Goal: Navigation & Orientation: Find specific page/section

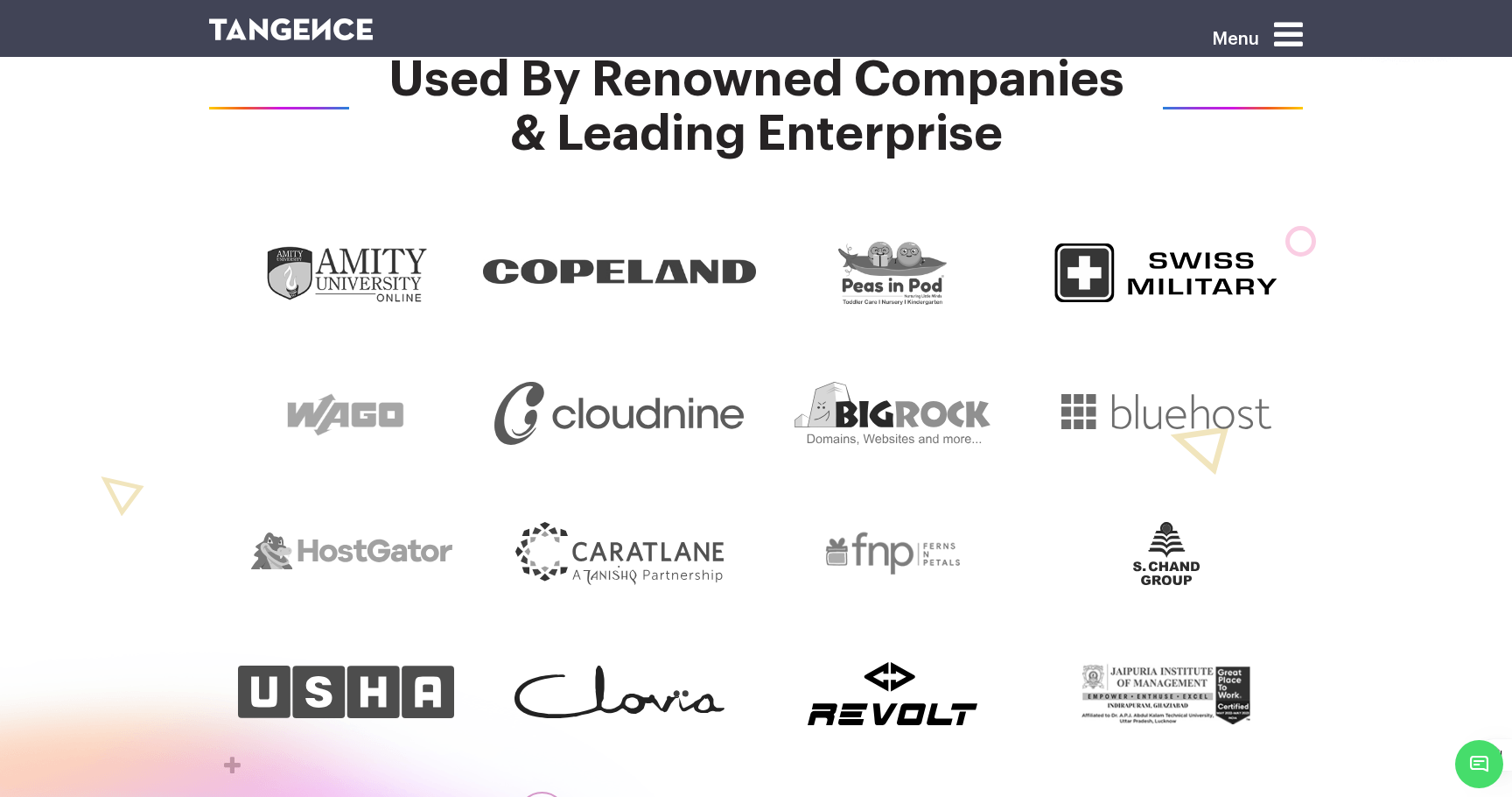
scroll to position [813, 0]
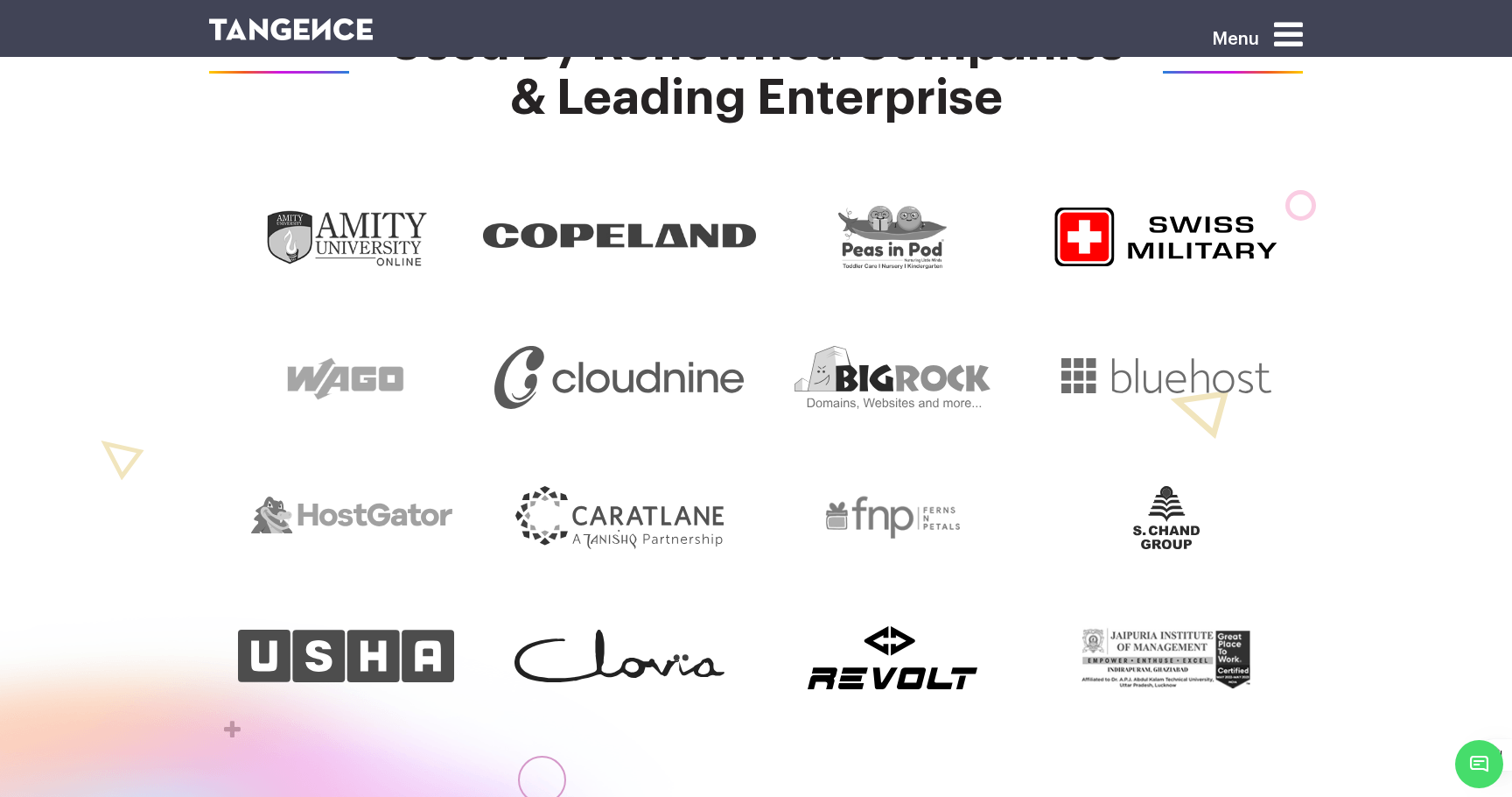
click at [1174, 218] on img at bounding box center [1166, 237] width 223 height 63
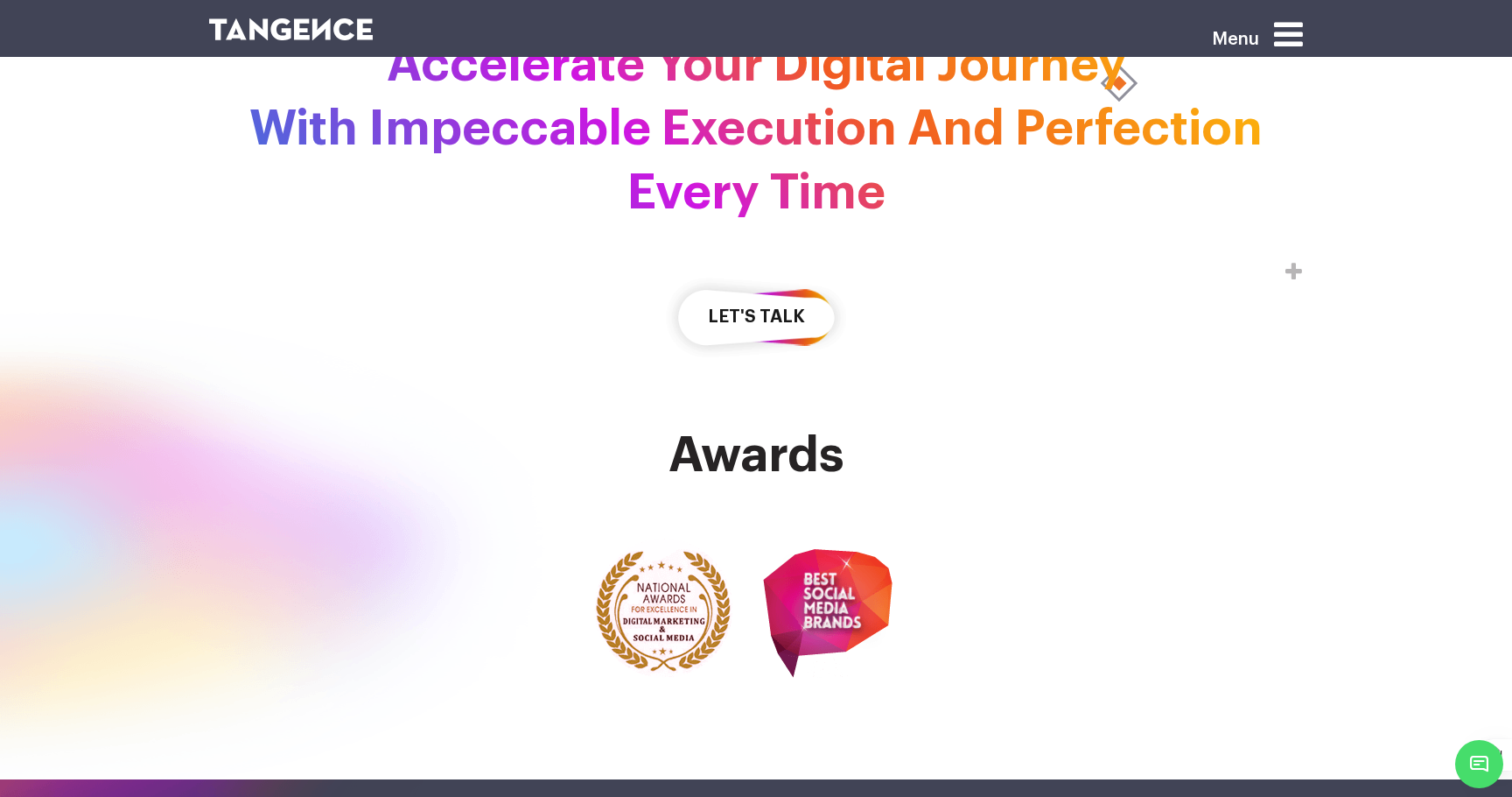
scroll to position [4869, 0]
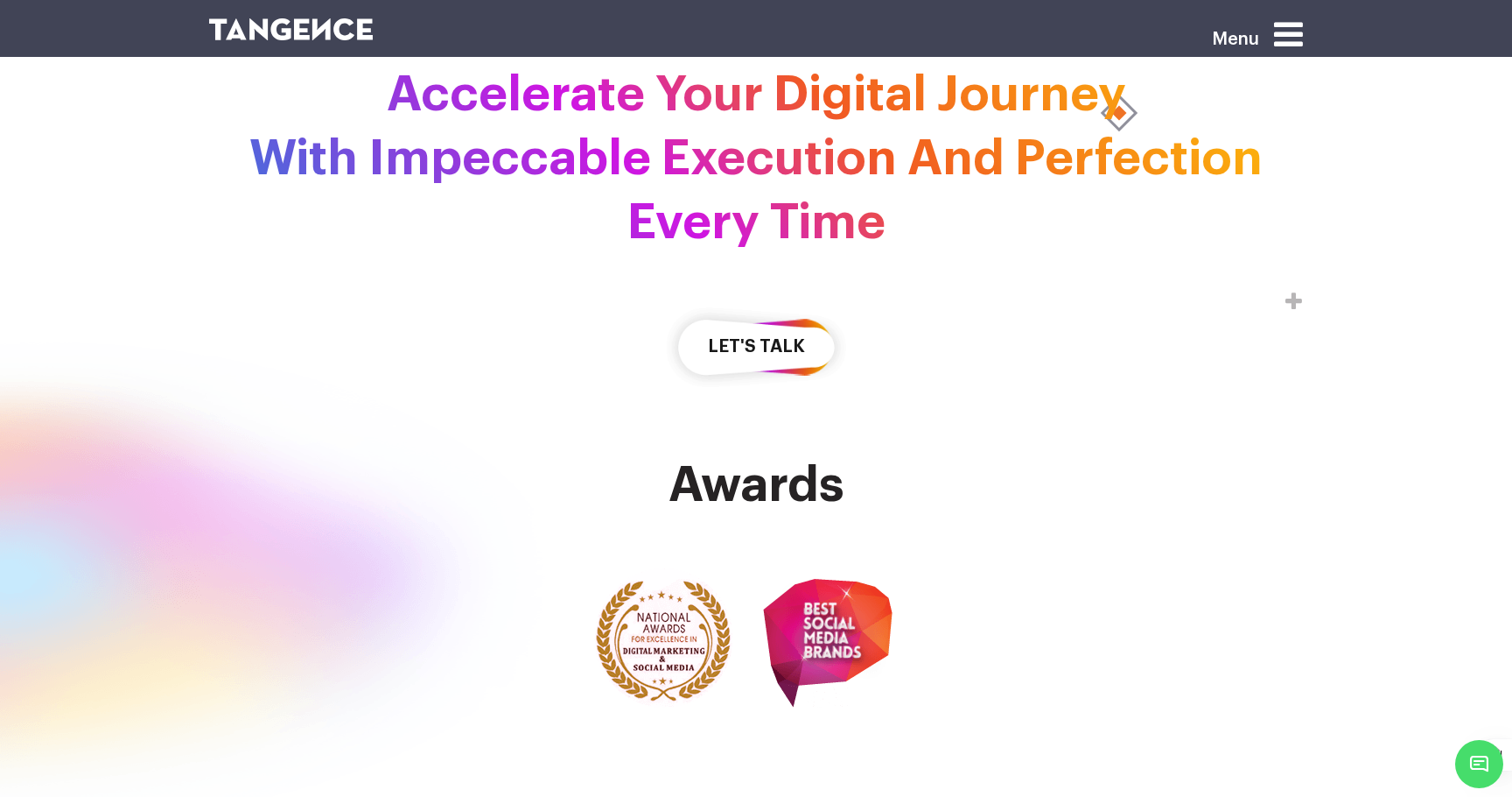
click at [1274, 25] on icon at bounding box center [1288, 34] width 29 height 33
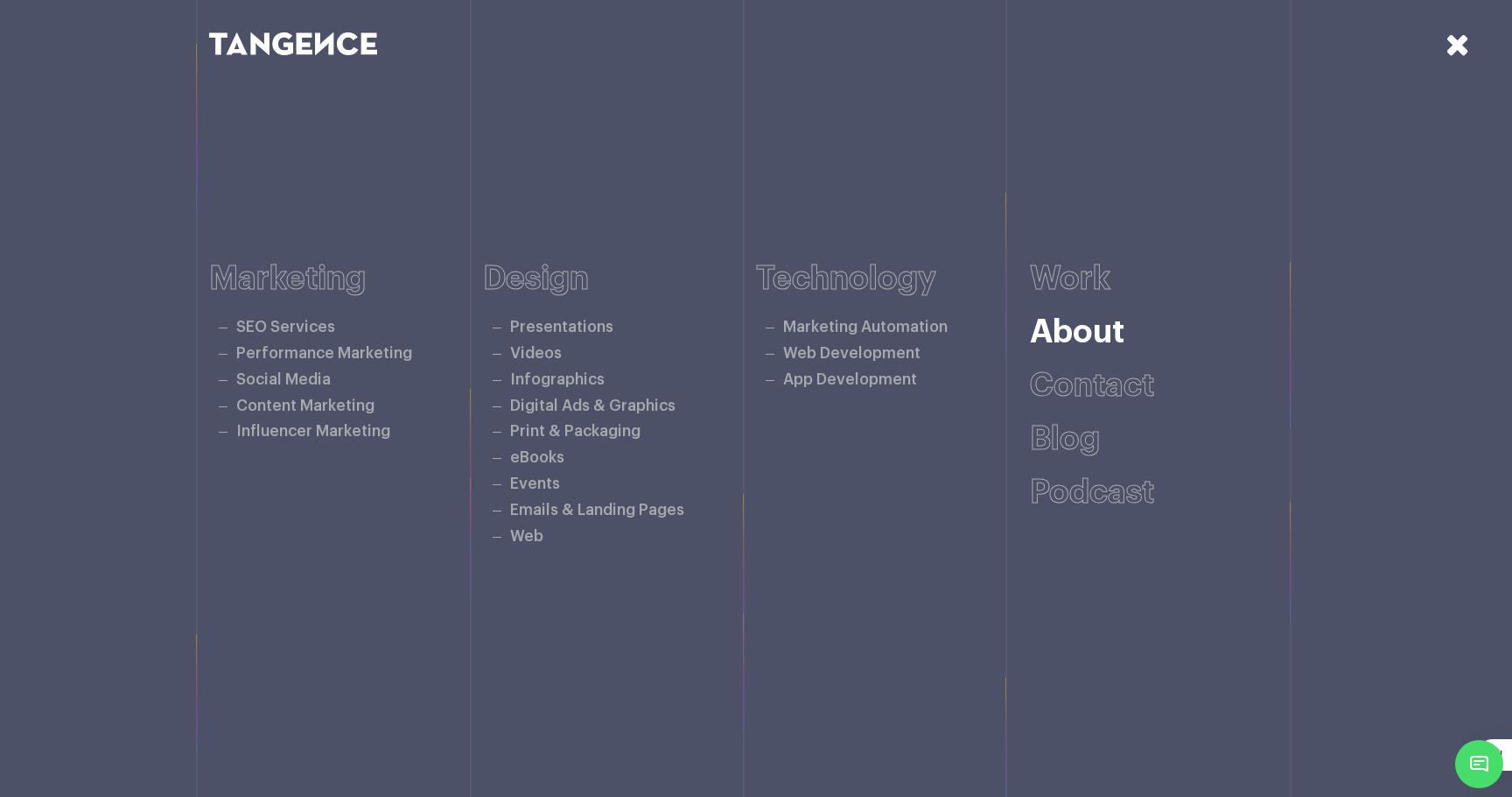
click at [1072, 328] on link "About" at bounding box center [1077, 332] width 94 height 32
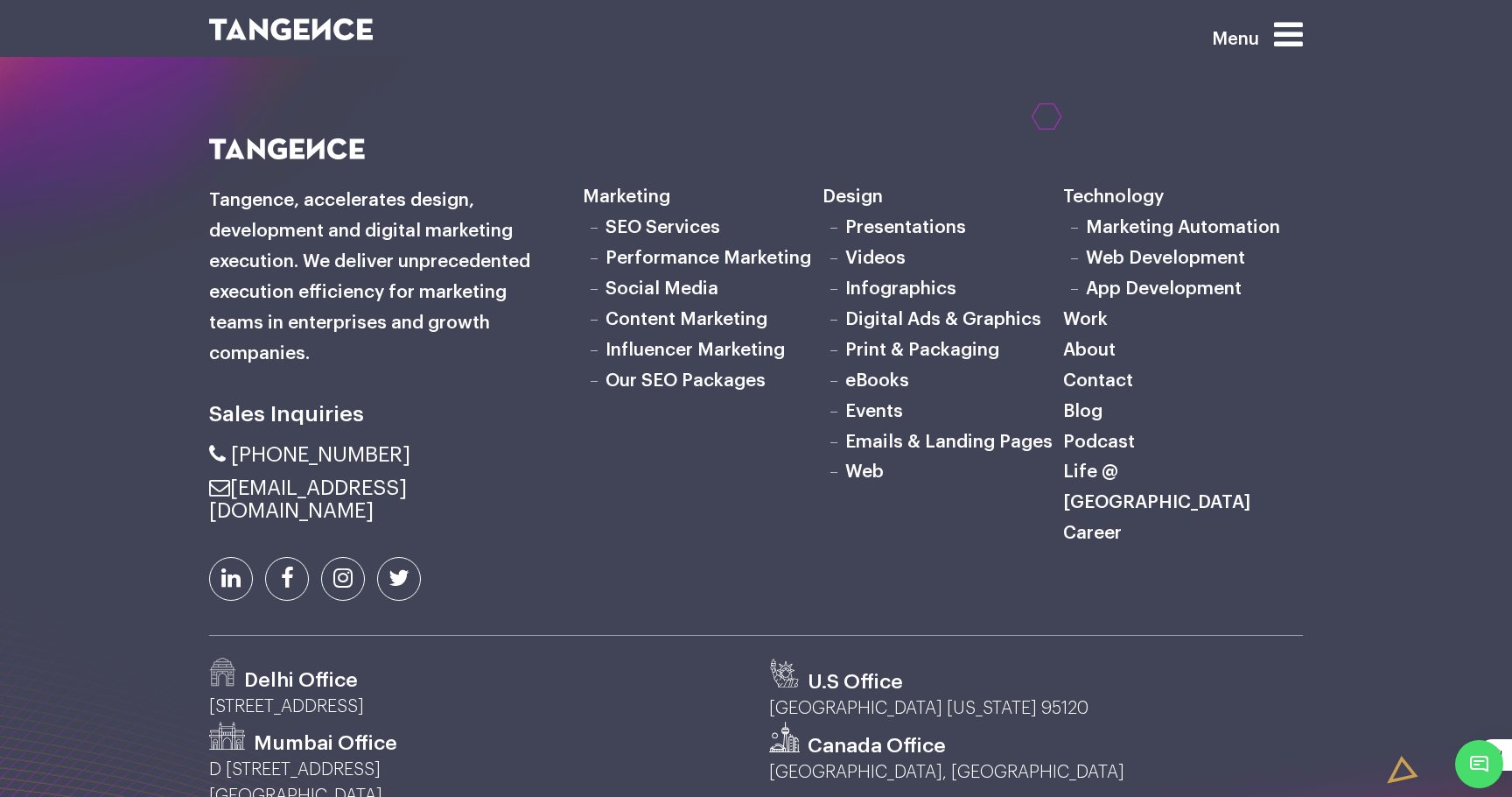
scroll to position [2111, 0]
click at [1104, 444] on link "Podcast" at bounding box center [1099, 441] width 72 height 18
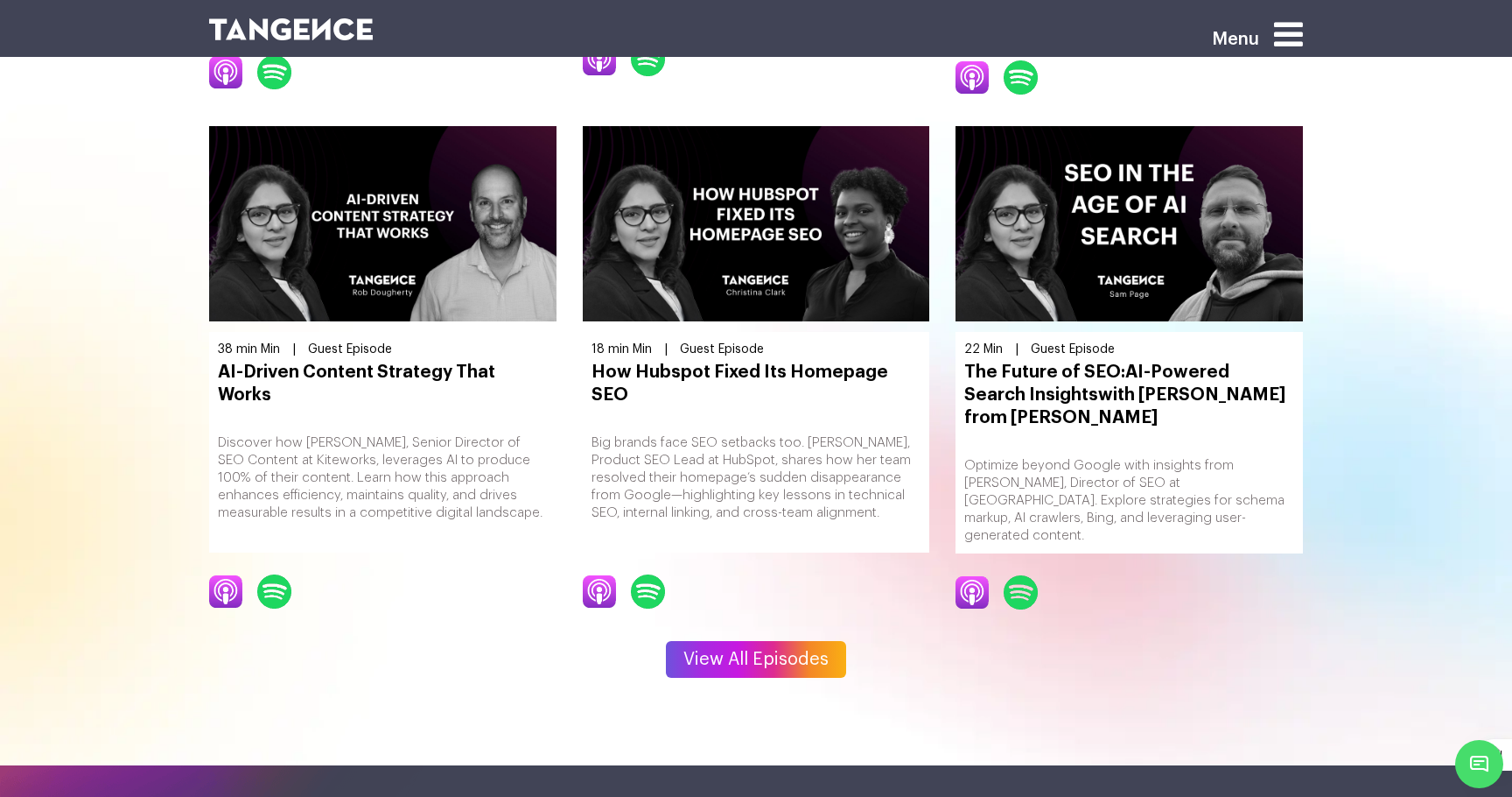
scroll to position [2077, 0]
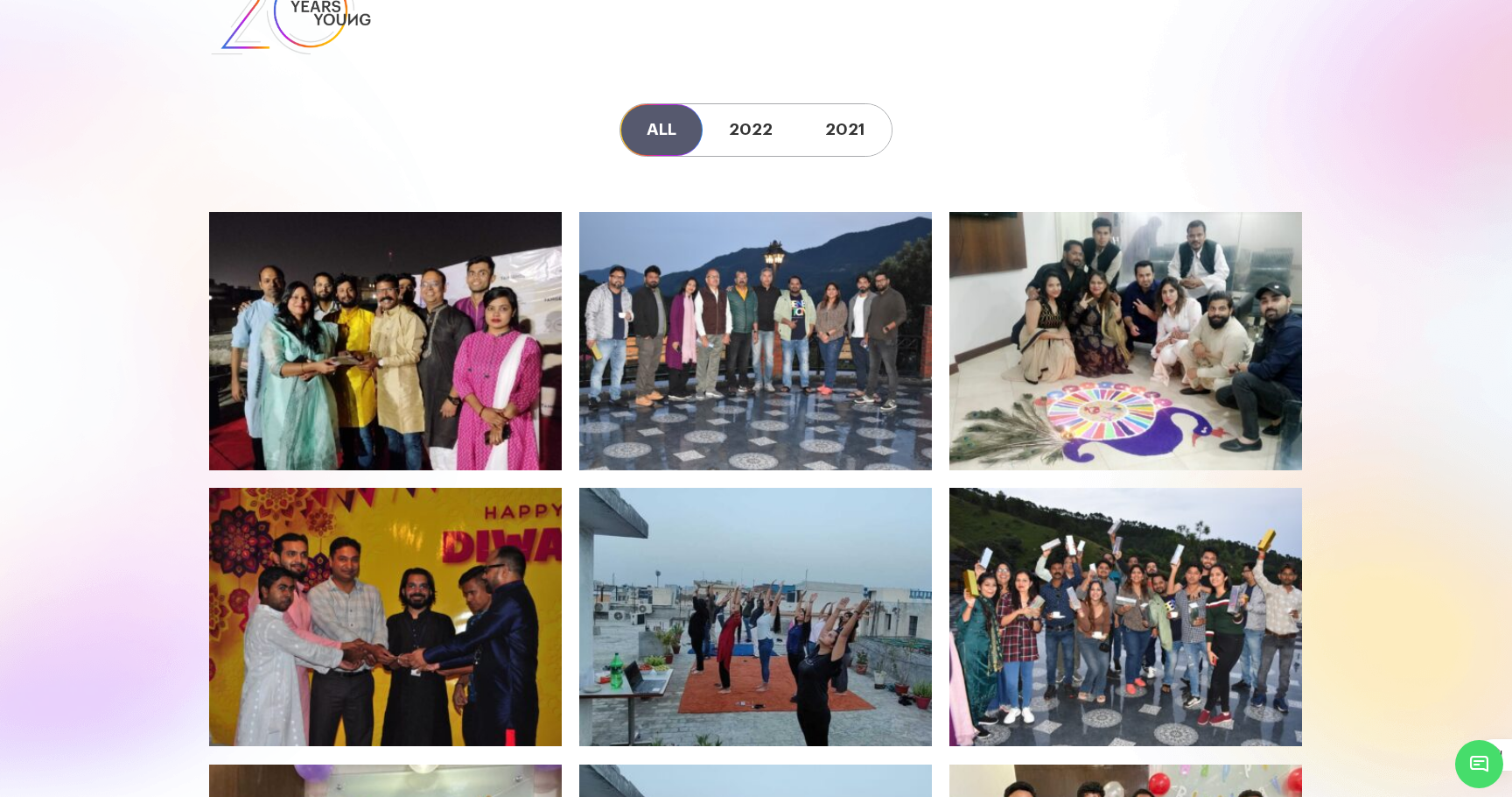
scroll to position [75, 0]
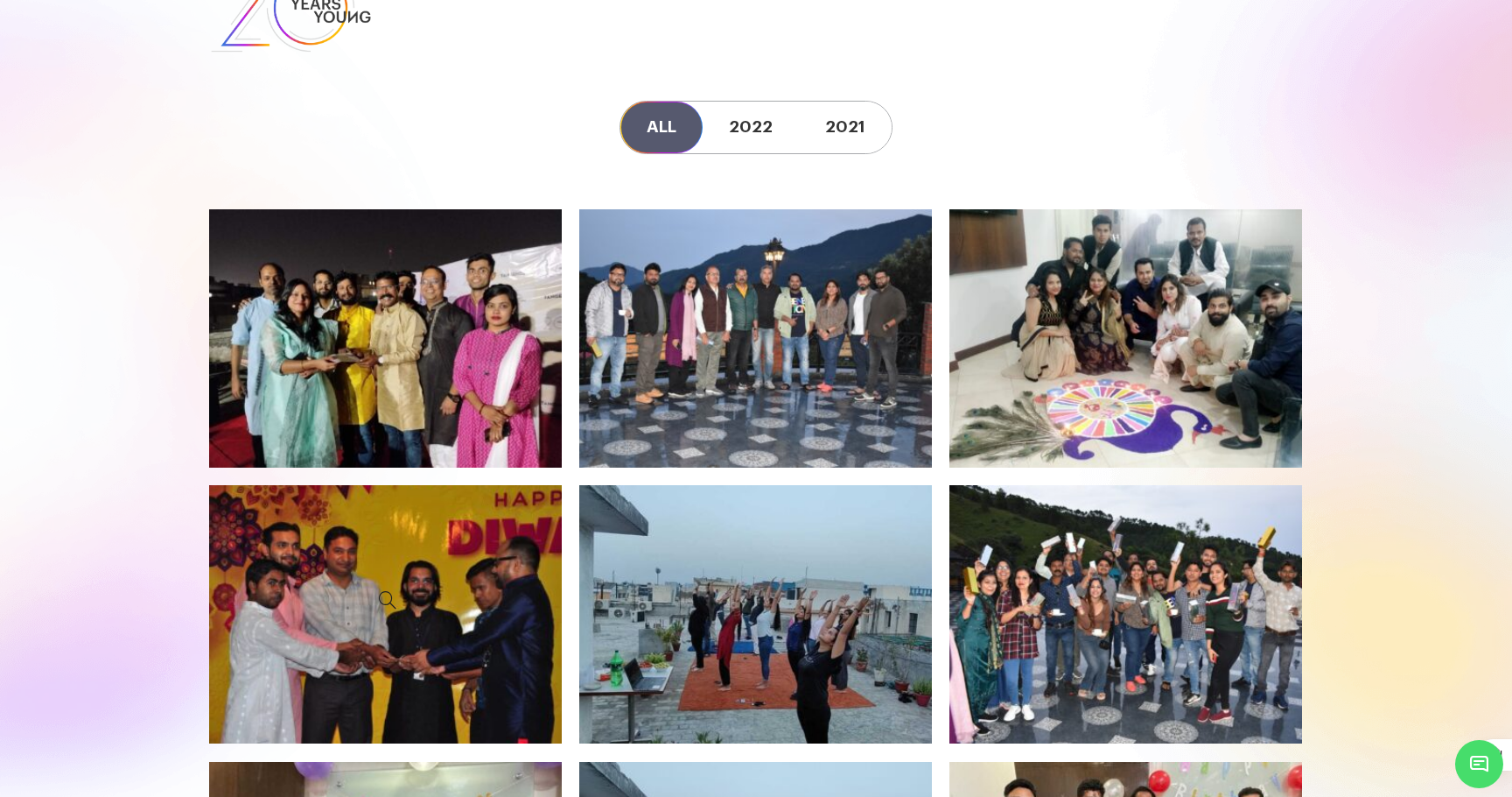
click at [450, 570] on icon at bounding box center [388, 598] width 327 height 204
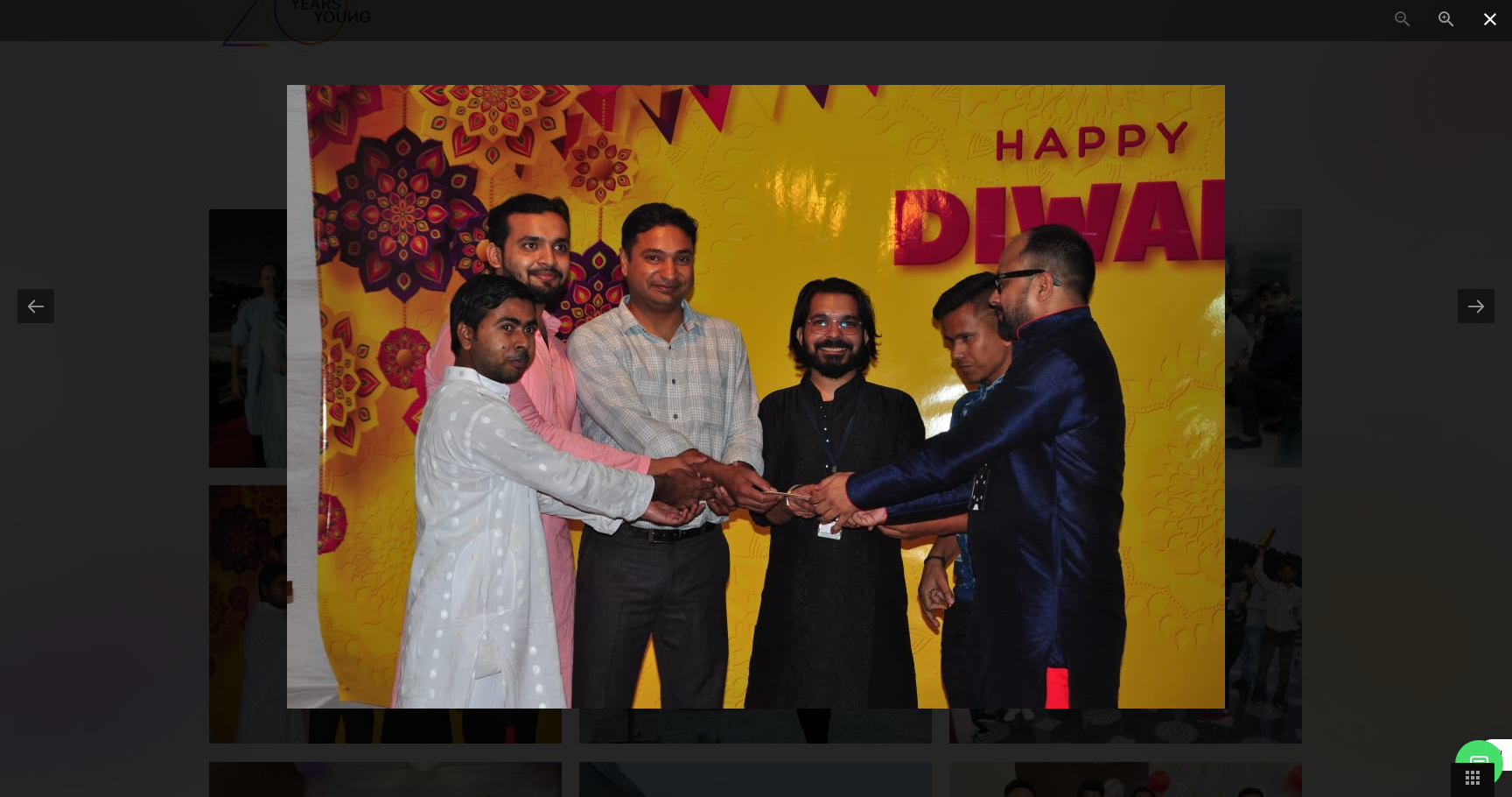
click at [1489, 18] on span at bounding box center [1490, 20] width 43 height 42
